Goal: Task Accomplishment & Management: Manage account settings

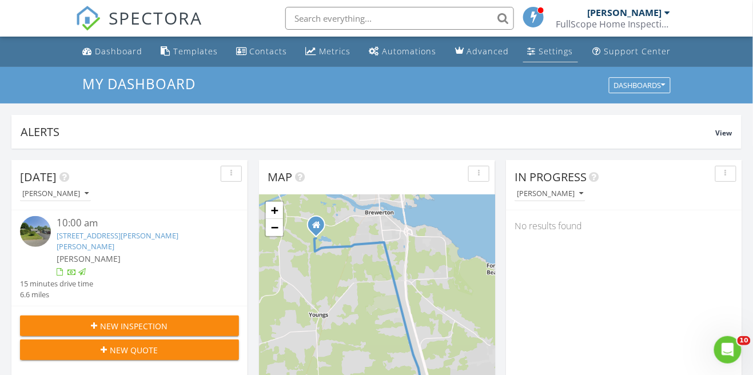
click at [553, 55] on div "Settings" at bounding box center [556, 51] width 34 height 11
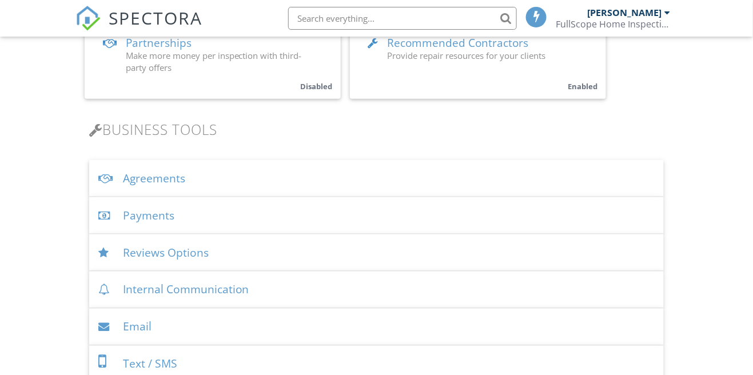
scroll to position [311, 0]
click at [257, 209] on div "Payments" at bounding box center [376, 215] width 575 height 37
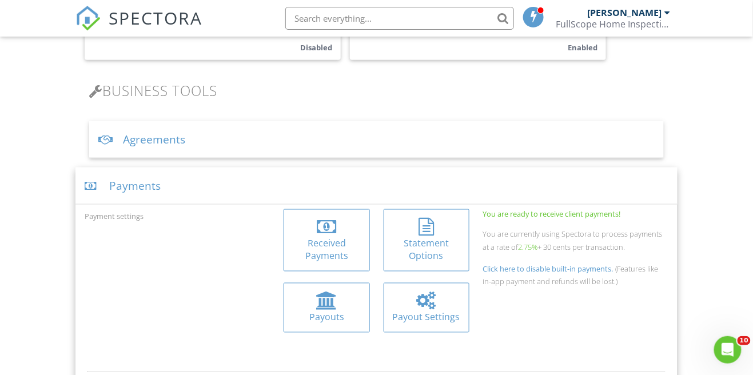
click at [332, 237] on div "Received Payments" at bounding box center [326, 250] width 67 height 26
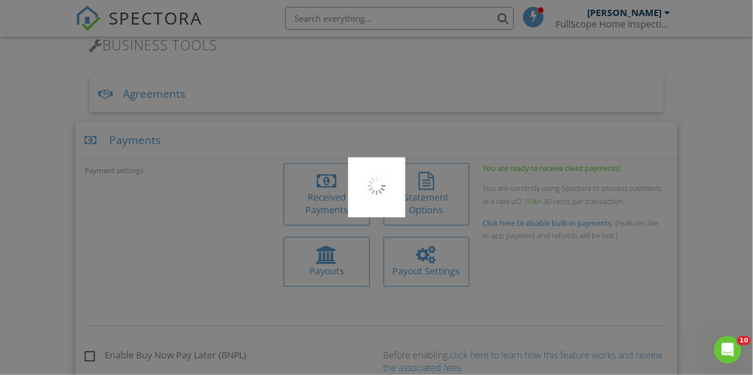
scroll to position [405, 0]
